Goal: Task Accomplishment & Management: Book appointment/travel/reservation

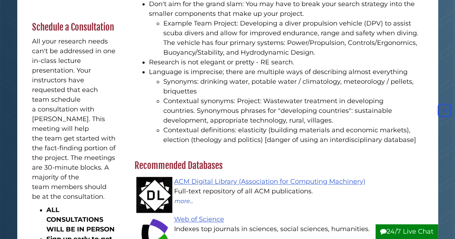
scroll to position [548, 0]
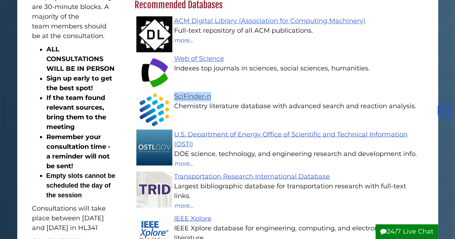
drag, startPoint x: 217, startPoint y: 93, endPoint x: 175, endPoint y: 94, distance: 42.1
click at [175, 94] on div "SciFinder-n Chemistry literature database with advanced search and reaction ana…" at bounding box center [283, 101] width 282 height 19
copy link "SciFinder-n"
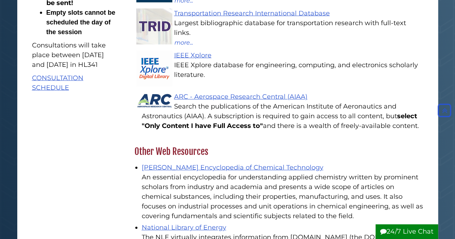
scroll to position [711, 0]
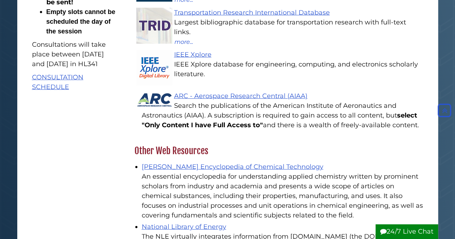
click at [50, 91] on link "CONSULTATION SCHEDULE" at bounding box center [57, 82] width 51 height 18
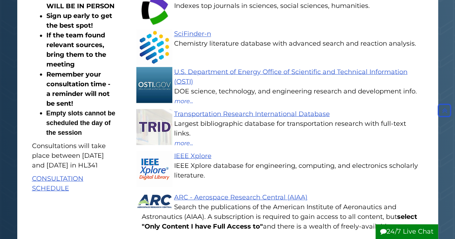
scroll to position [608, 0]
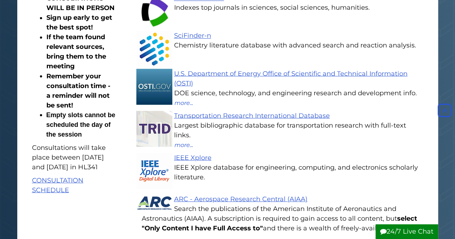
drag, startPoint x: 92, startPoint y: 115, endPoint x: 72, endPoint y: 116, distance: 20.2
click at [72, 143] on p "Consultations will take place between [DATE] and [DATE] in HL341" at bounding box center [74, 157] width 84 height 29
click at [51, 176] on link "CONSULTATION SCHEDULE" at bounding box center [57, 185] width 51 height 18
